Goal: Task Accomplishment & Management: Use online tool/utility

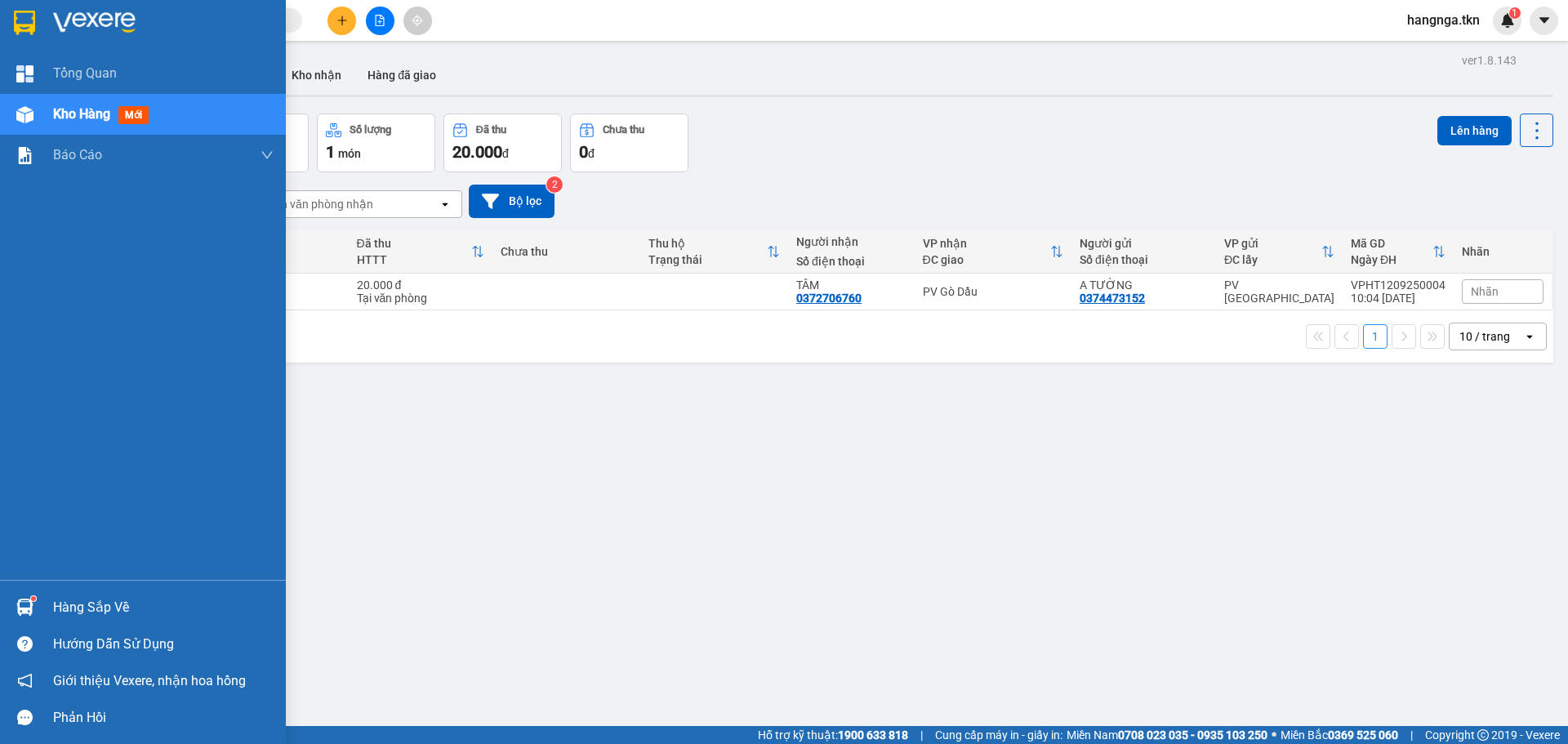
click at [22, 28] on img at bounding box center [24, 22] width 21 height 24
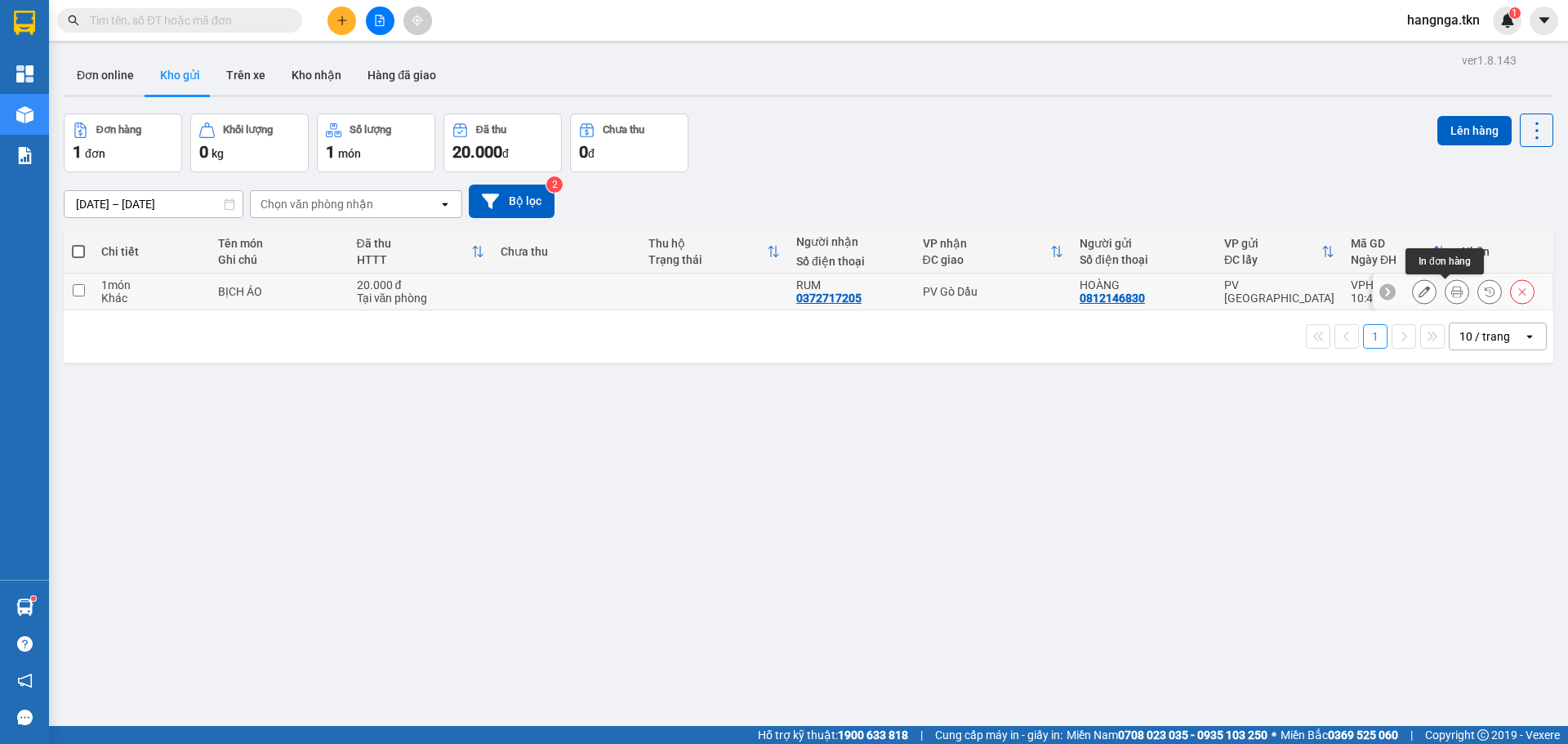
click at [1446, 288] on button at bounding box center [1457, 292] width 22 height 29
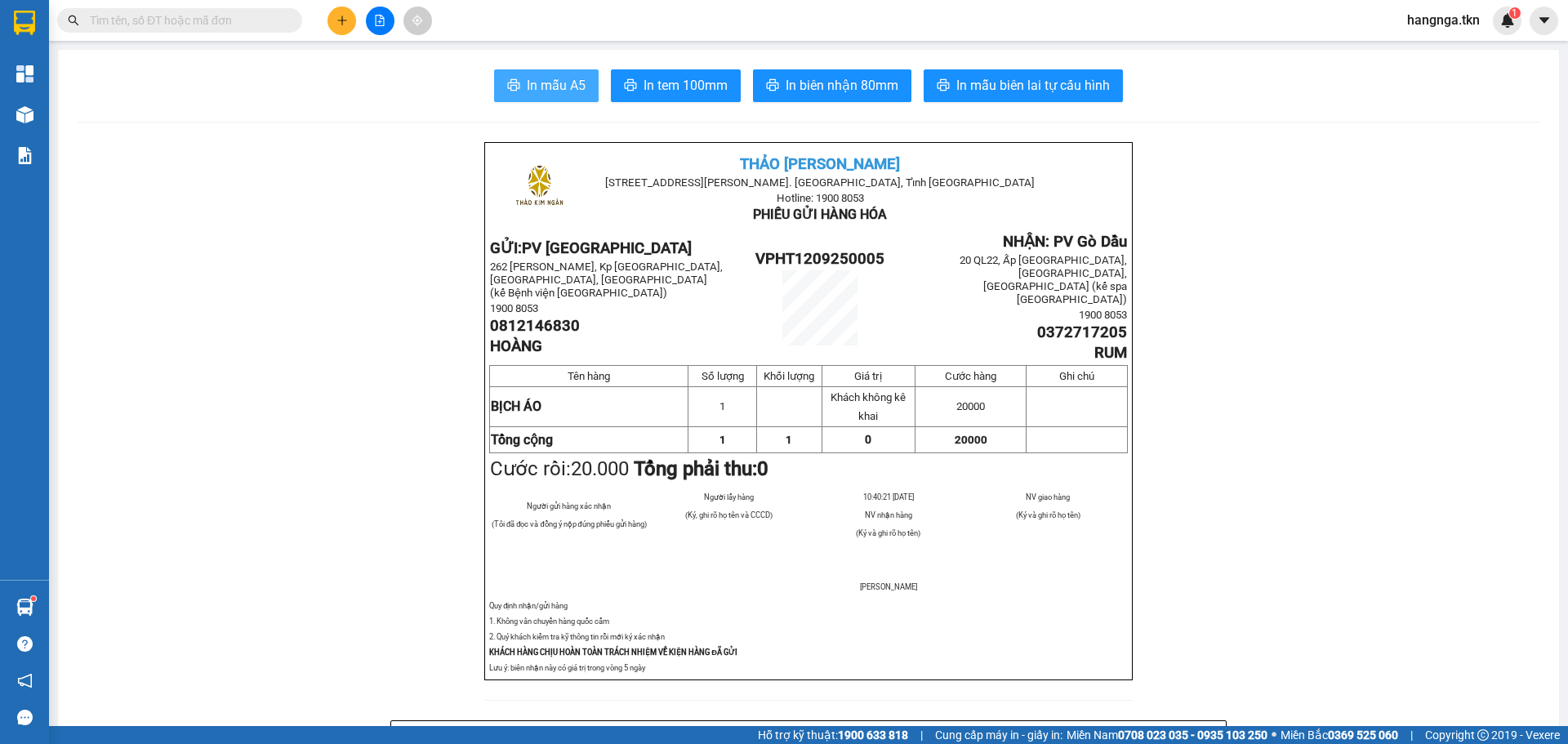
click at [543, 93] on span "In mẫu A5" at bounding box center [556, 85] width 59 height 21
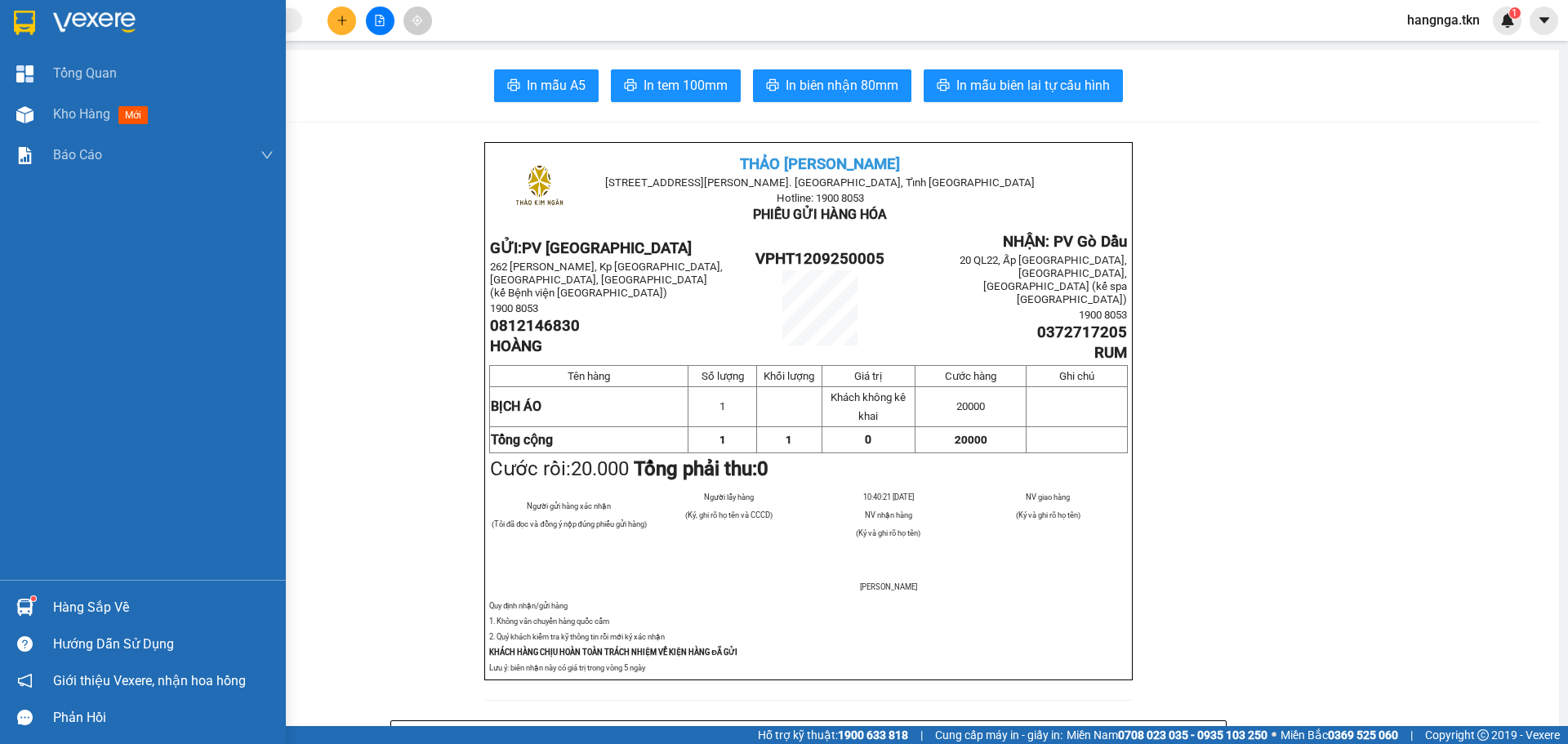
click at [22, 22] on img at bounding box center [24, 22] width 21 height 24
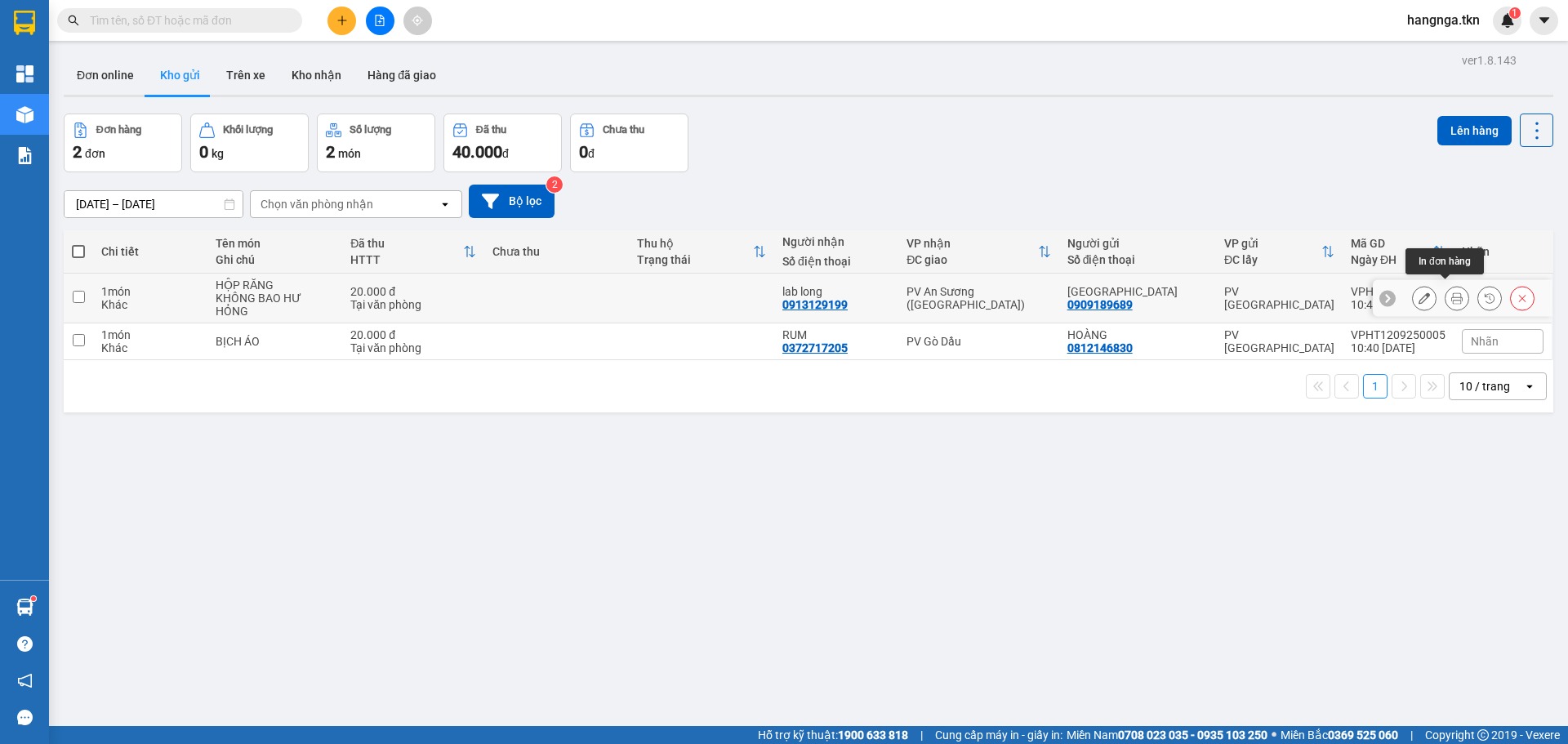
click at [1446, 294] on button at bounding box center [1457, 298] width 22 height 29
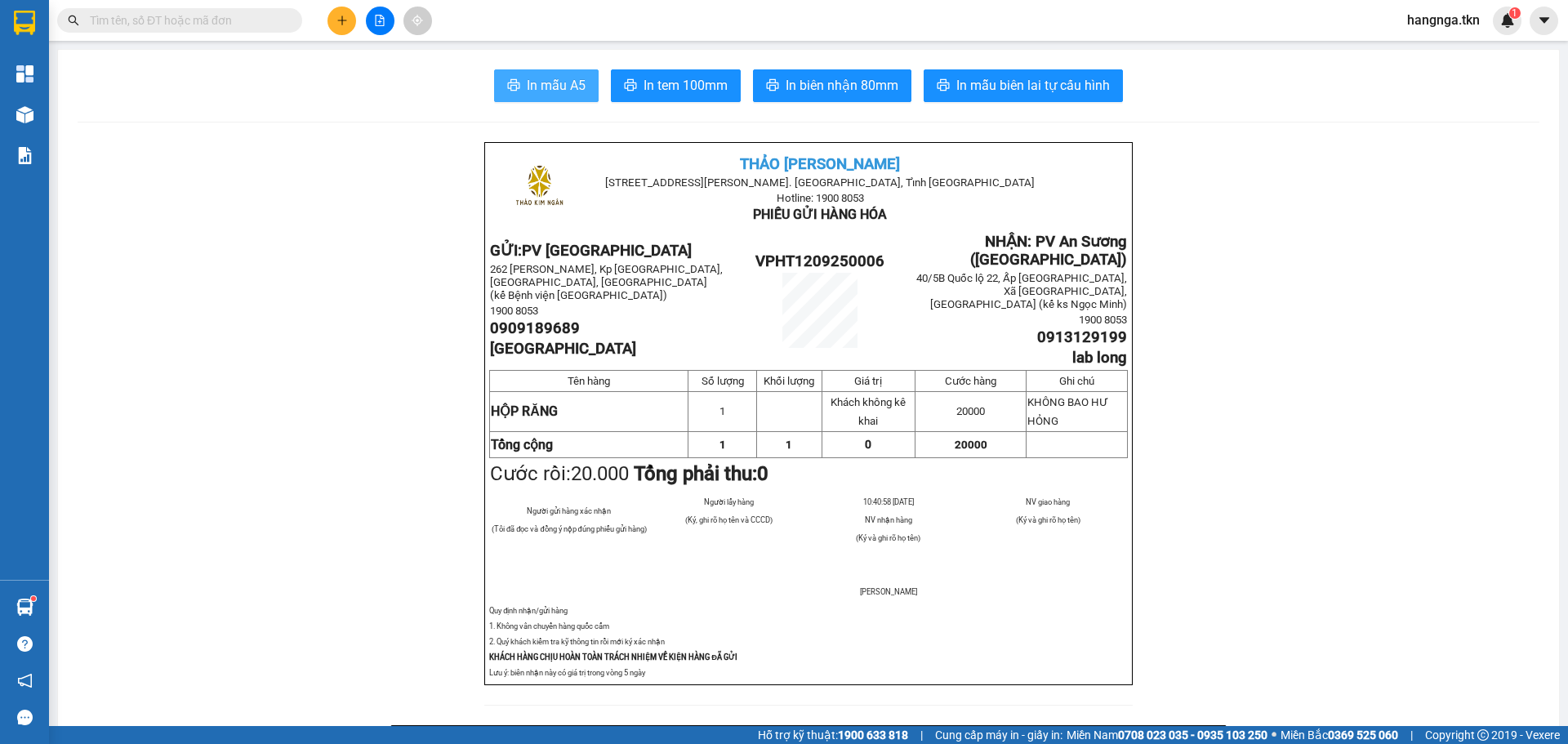
click at [542, 81] on span "In mẫu A5" at bounding box center [556, 85] width 59 height 21
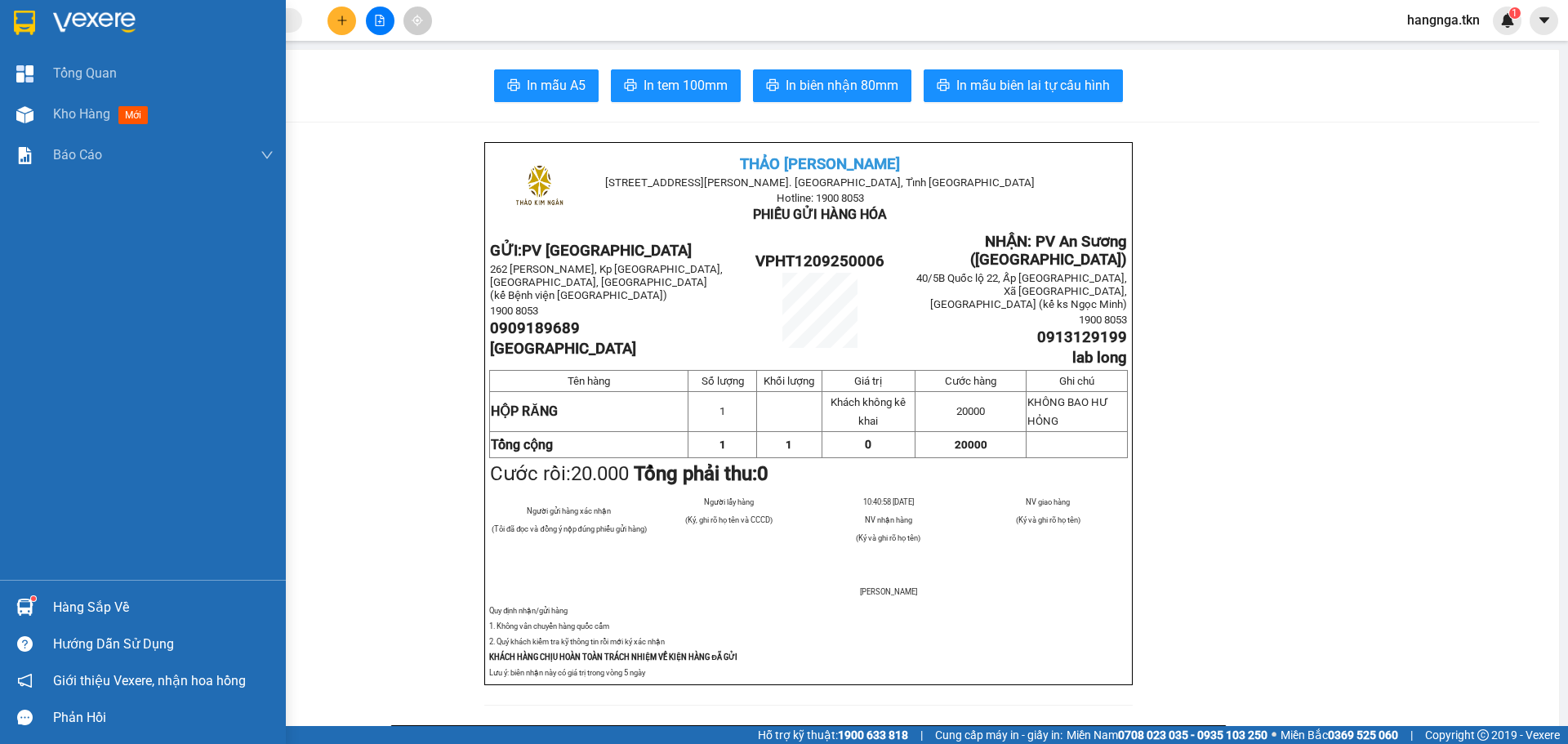
click at [49, 17] on div at bounding box center [143, 26] width 286 height 53
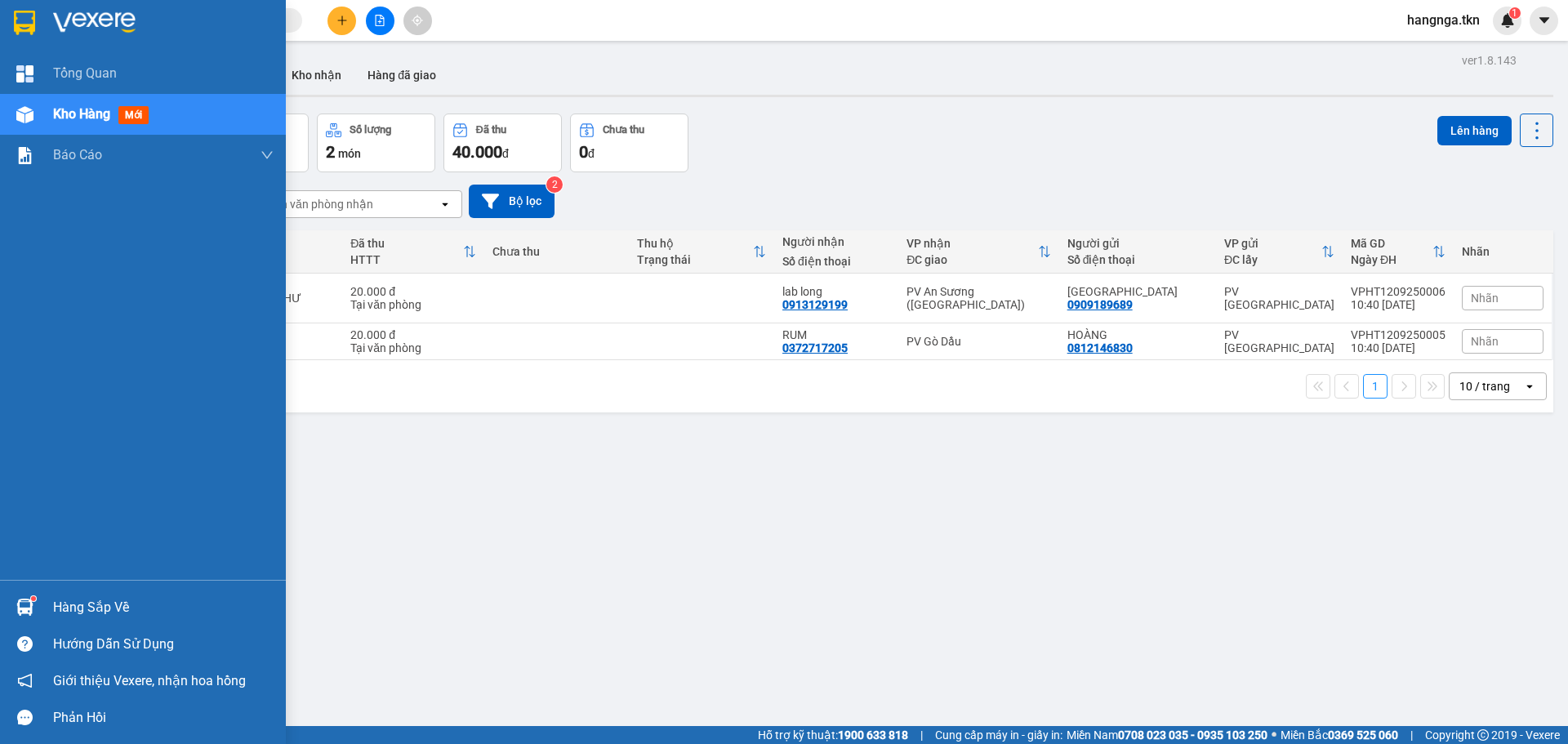
click at [75, 21] on img at bounding box center [94, 22] width 82 height 24
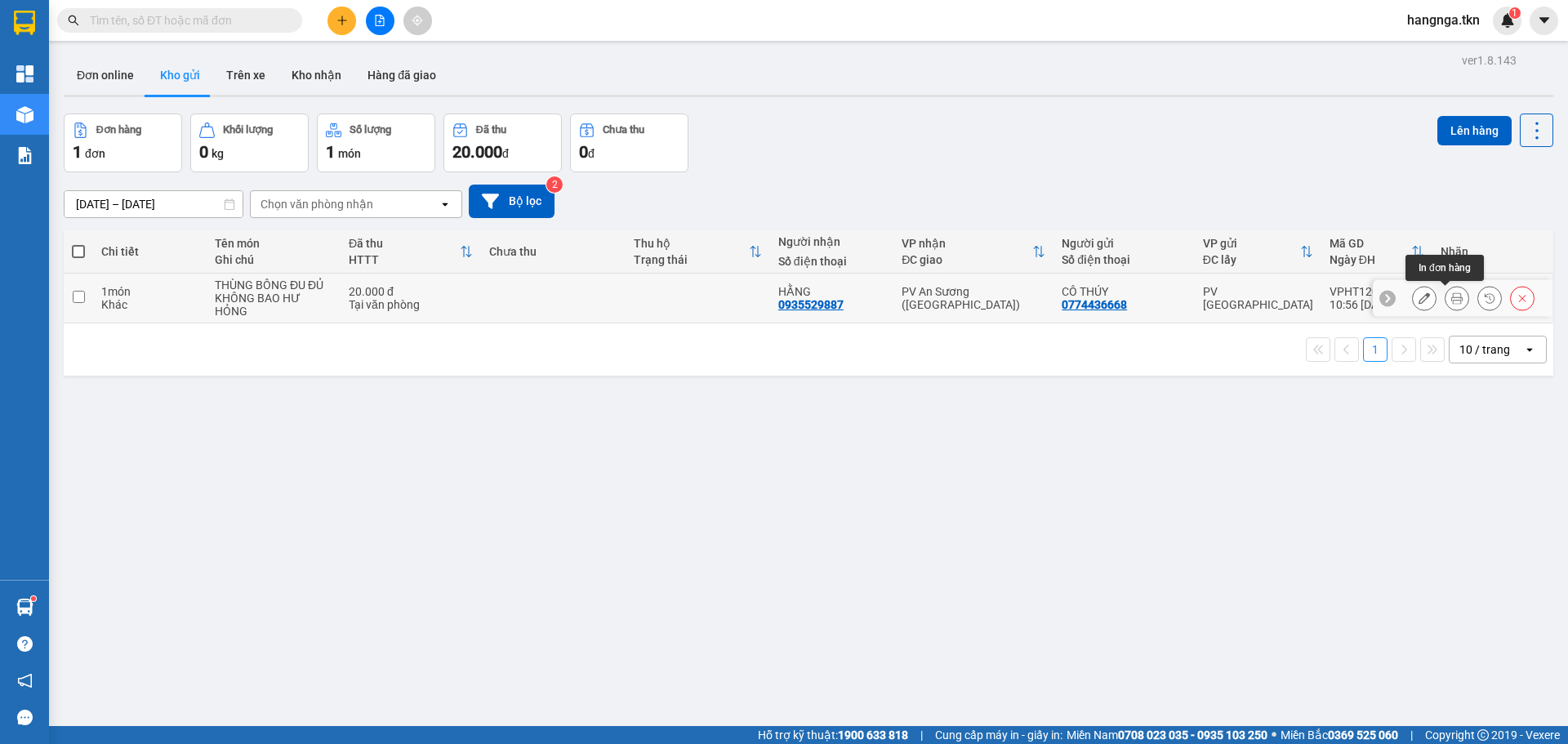
click at [1451, 303] on icon at bounding box center [1457, 298] width 11 height 11
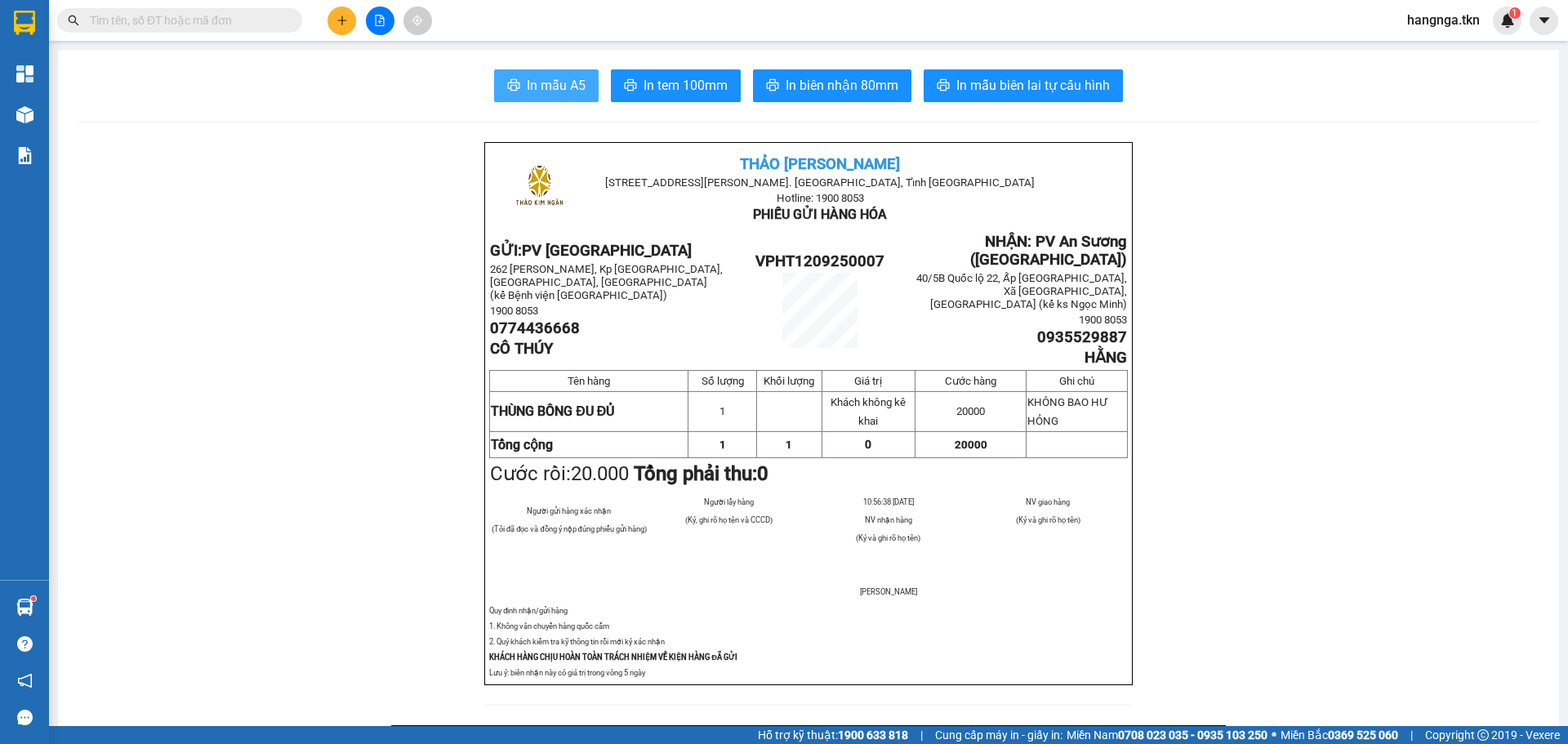
click at [548, 90] on span "In mẫu A5" at bounding box center [556, 85] width 59 height 21
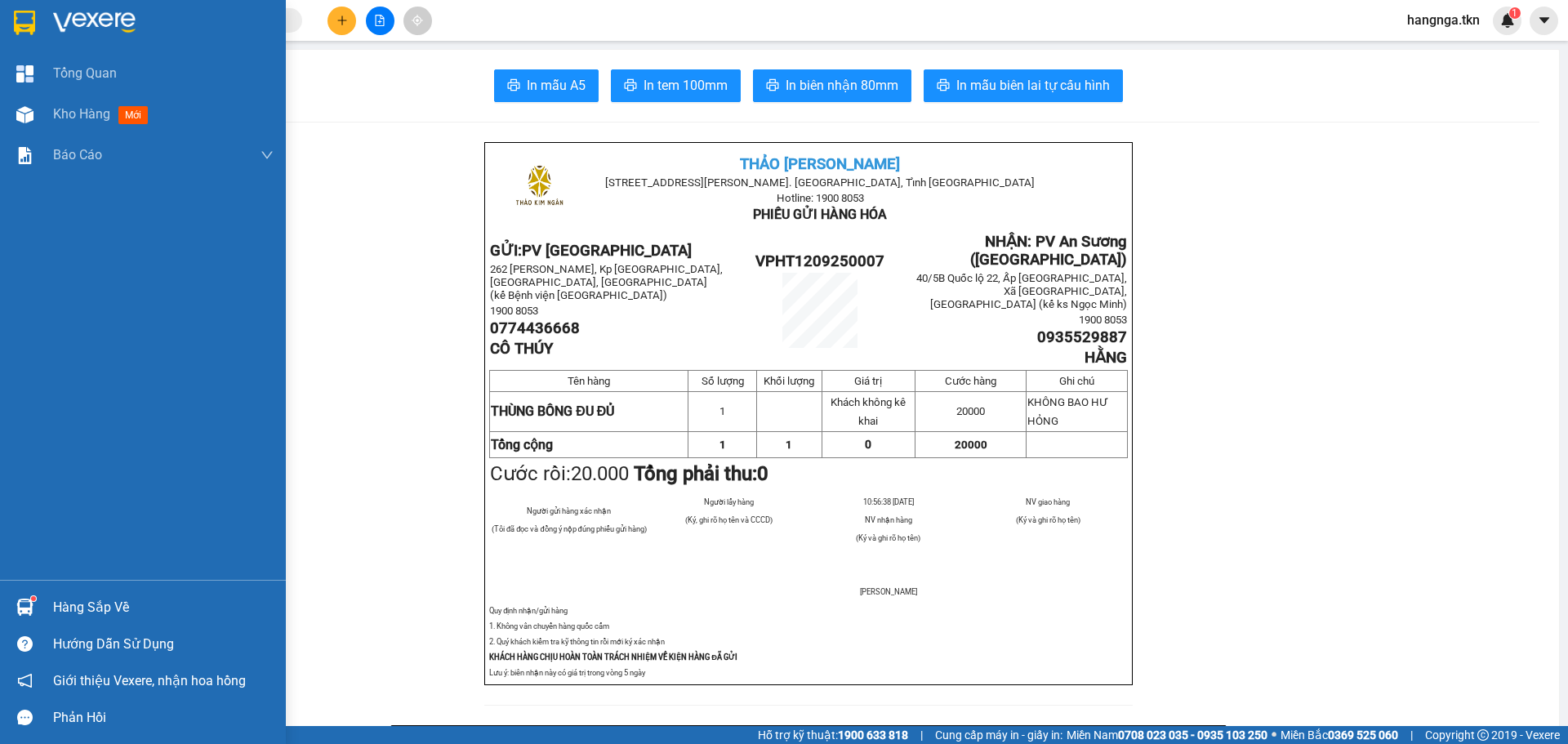
click at [39, 27] on div at bounding box center [143, 26] width 286 height 53
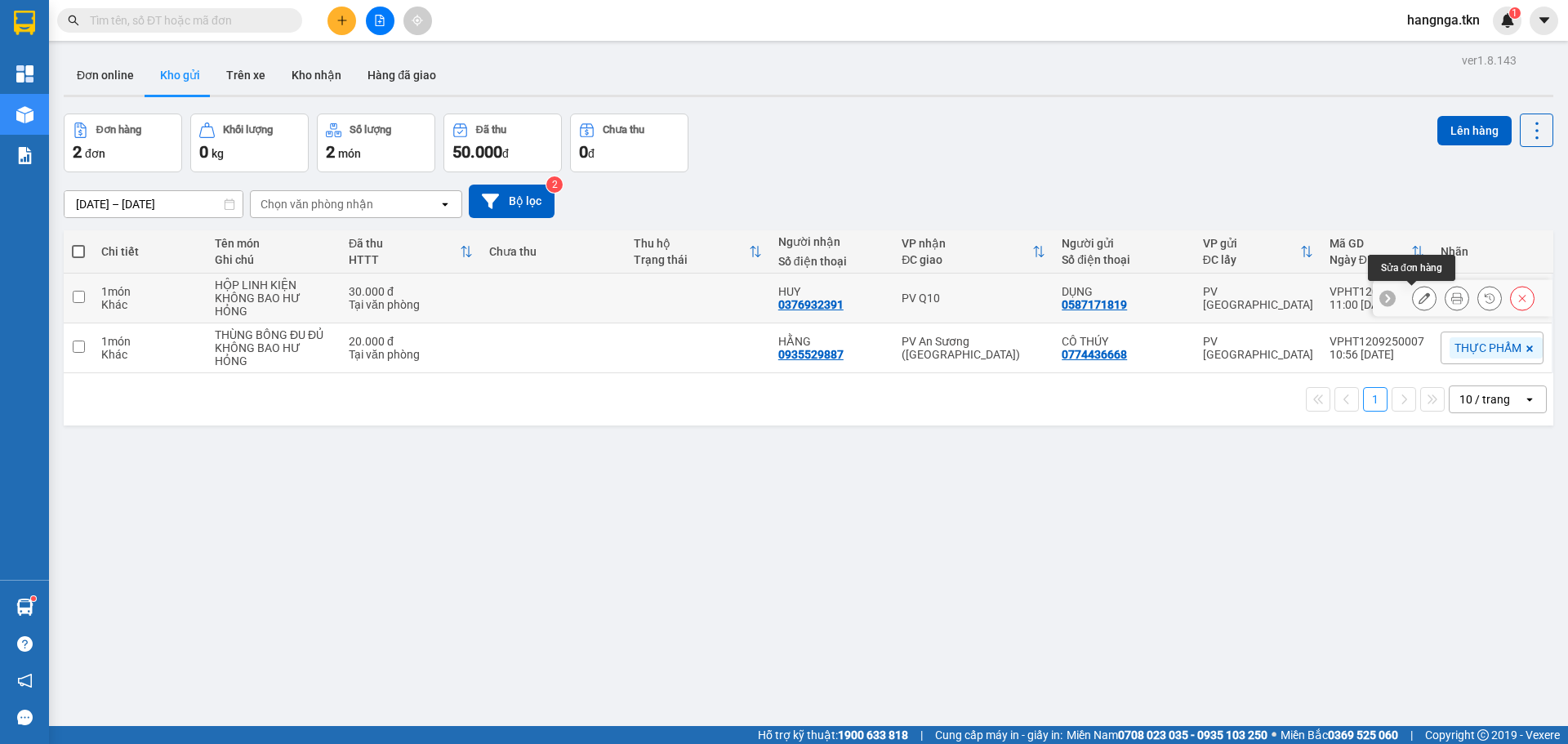
click at [1451, 302] on icon at bounding box center [1457, 298] width 11 height 11
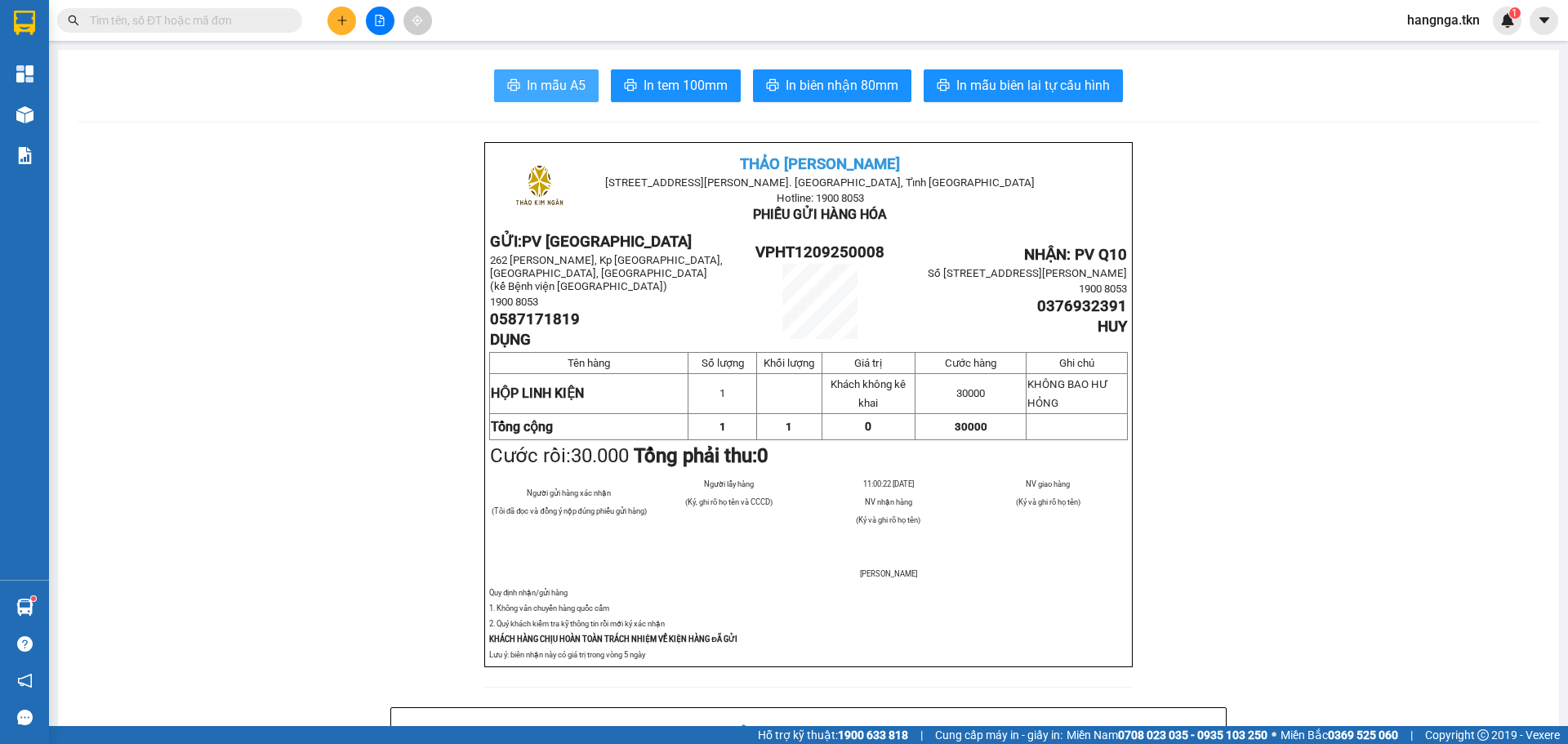
click at [540, 84] on span "In mẫu A5" at bounding box center [556, 85] width 59 height 21
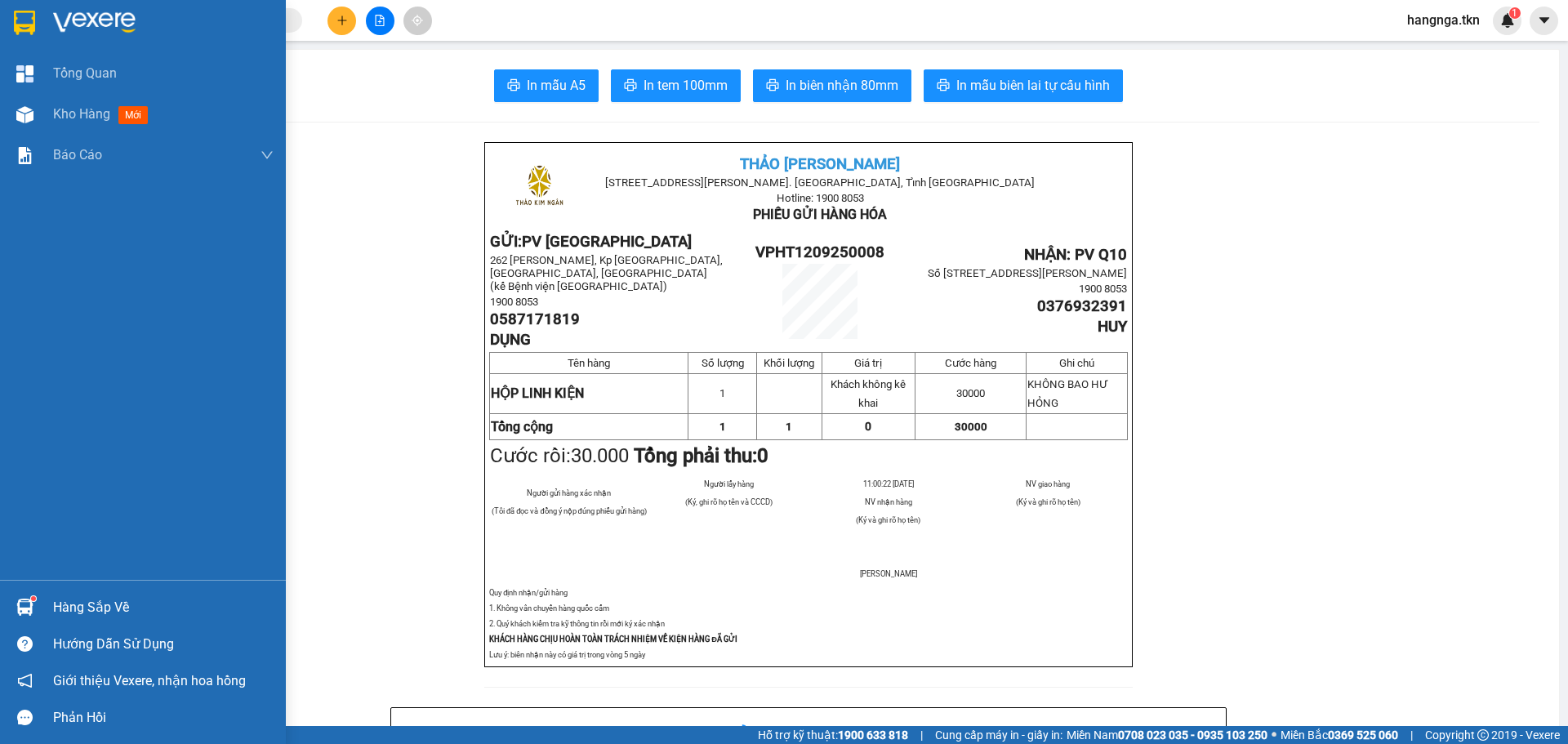
click at [62, 8] on div at bounding box center [143, 26] width 286 height 53
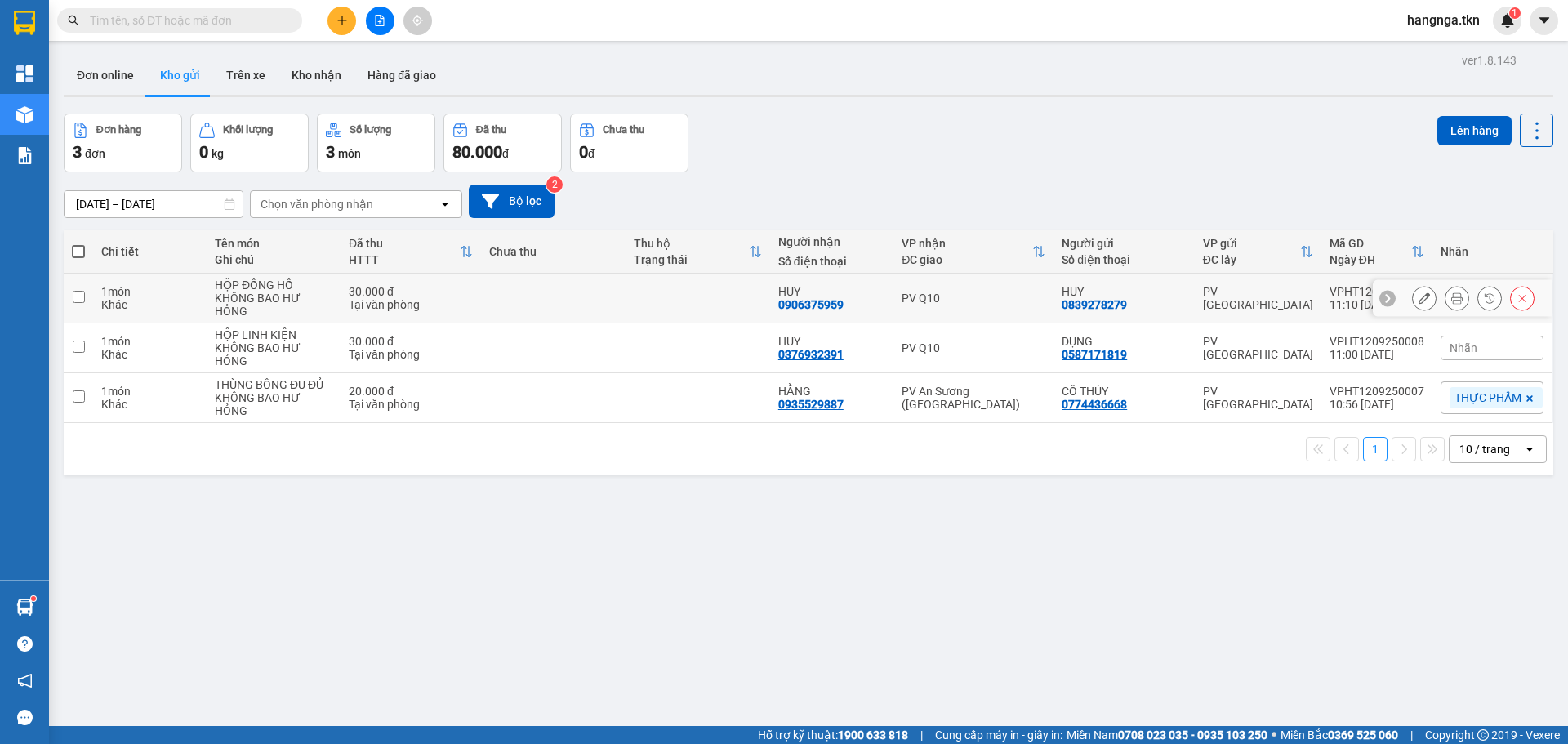
click at [1451, 301] on icon at bounding box center [1457, 298] width 11 height 11
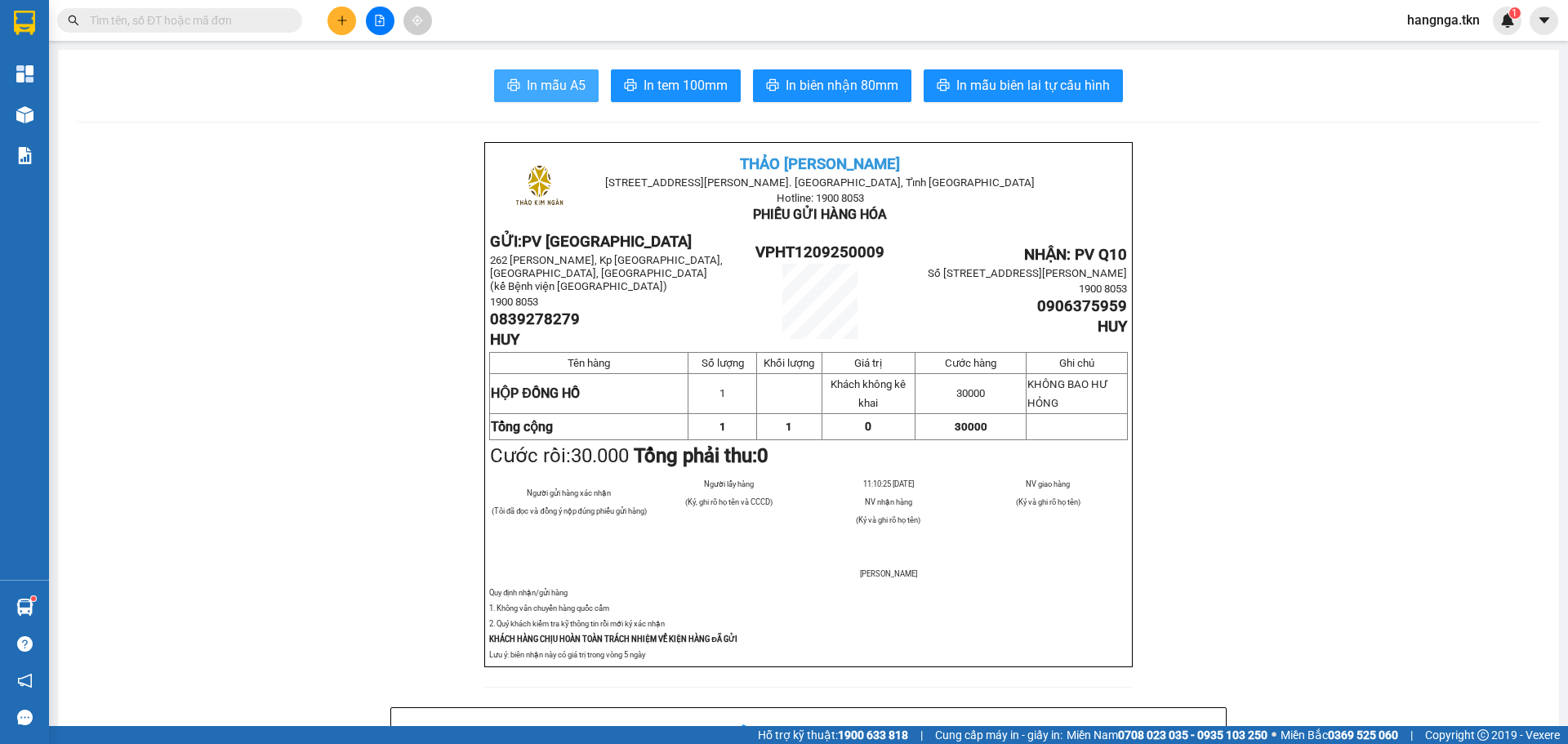
click at [527, 88] on span "In mẫu A5" at bounding box center [556, 85] width 59 height 21
